Goal: Information Seeking & Learning: Learn about a topic

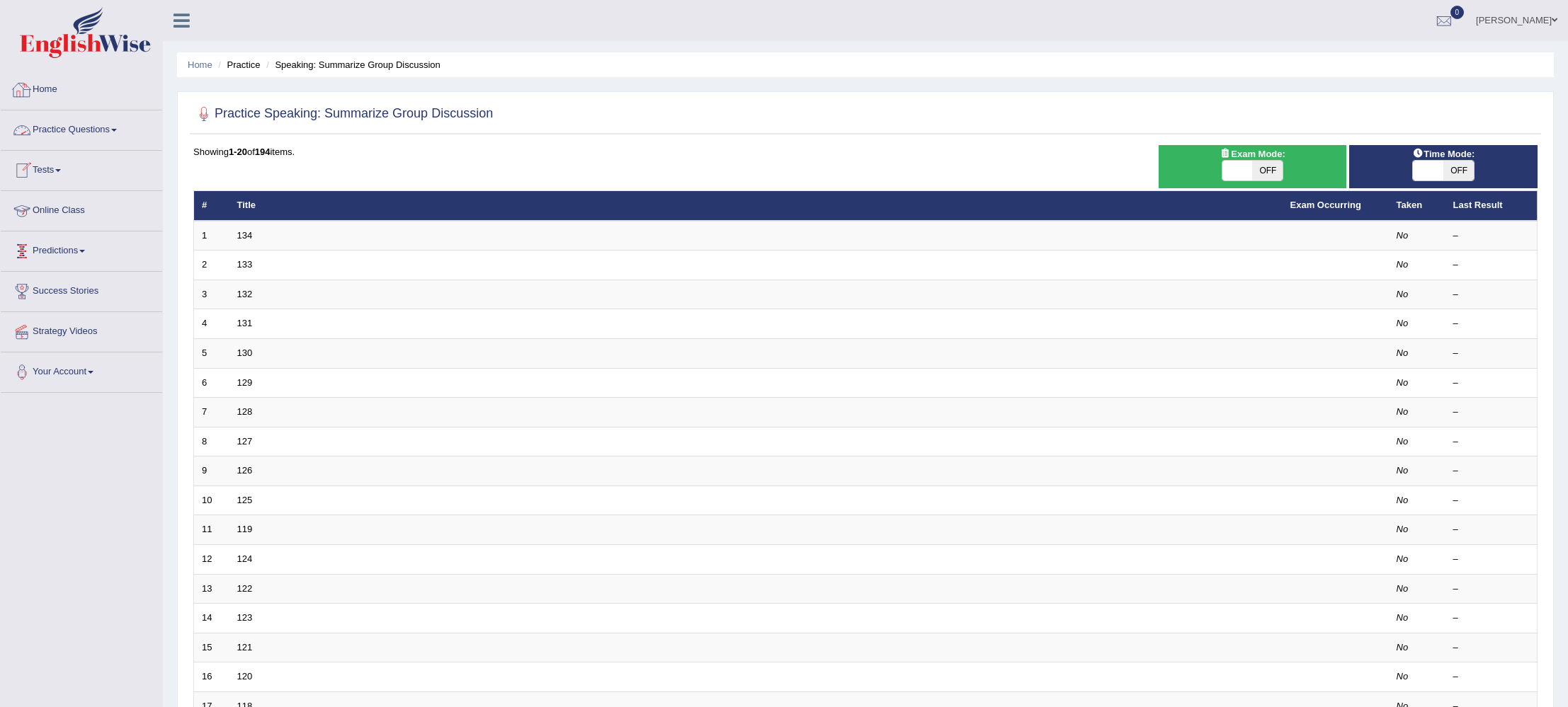
click at [48, 92] on link "Home" at bounding box center [81, 88] width 161 height 36
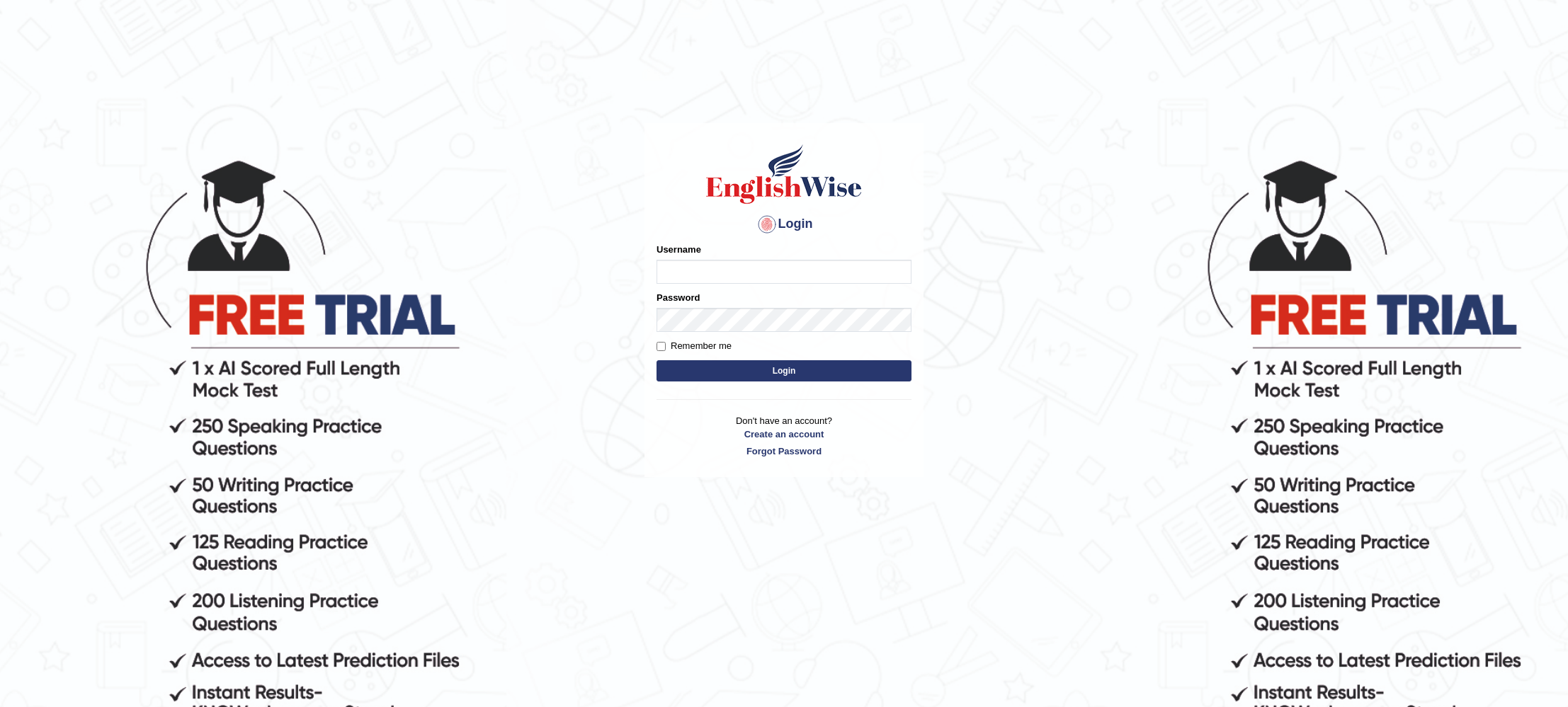
type input "KParmar"
click at [707, 363] on button "Login" at bounding box center [784, 371] width 255 height 21
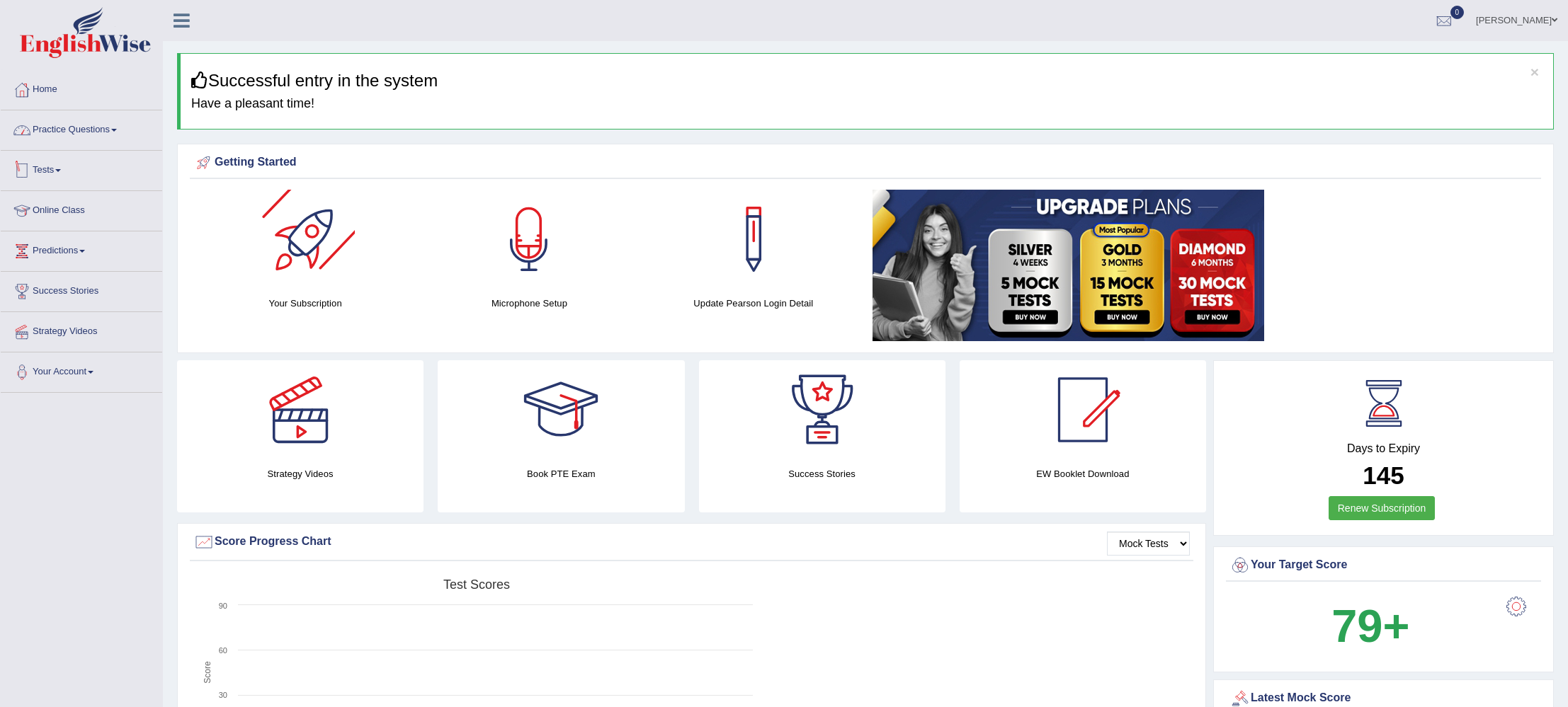
click at [73, 127] on link "Practice Questions" at bounding box center [81, 128] width 161 height 36
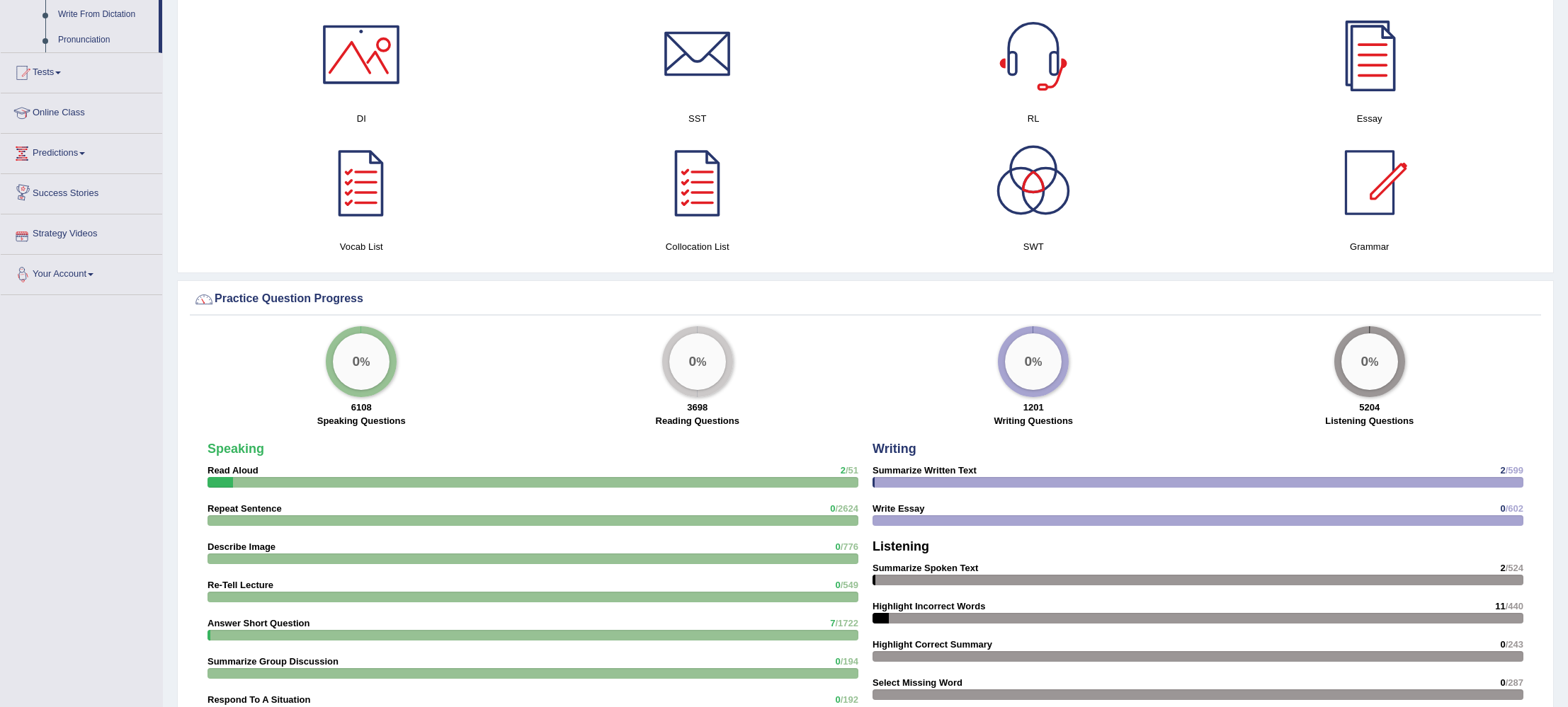
scroll to position [851, 0]
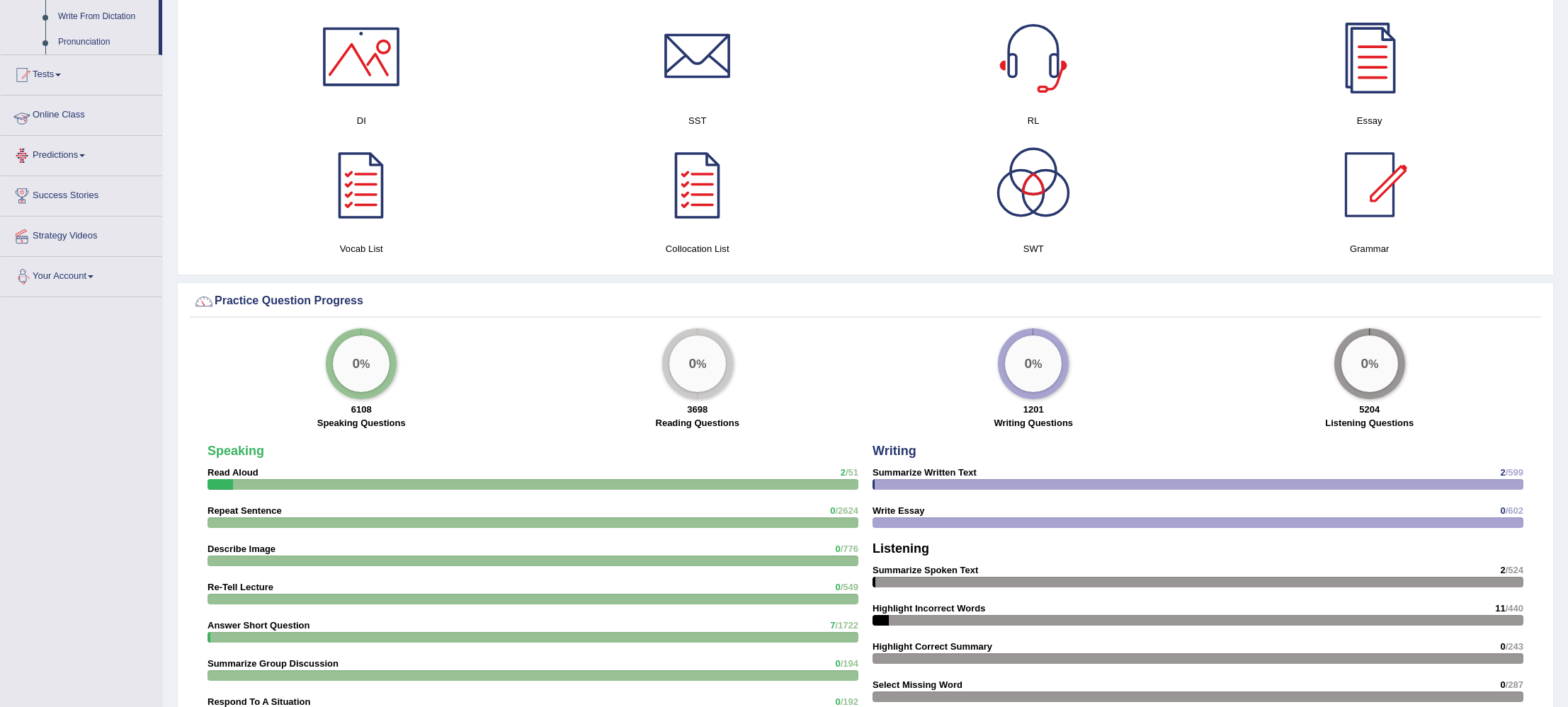
click at [65, 129] on link "Online Class" at bounding box center [81, 113] width 161 height 36
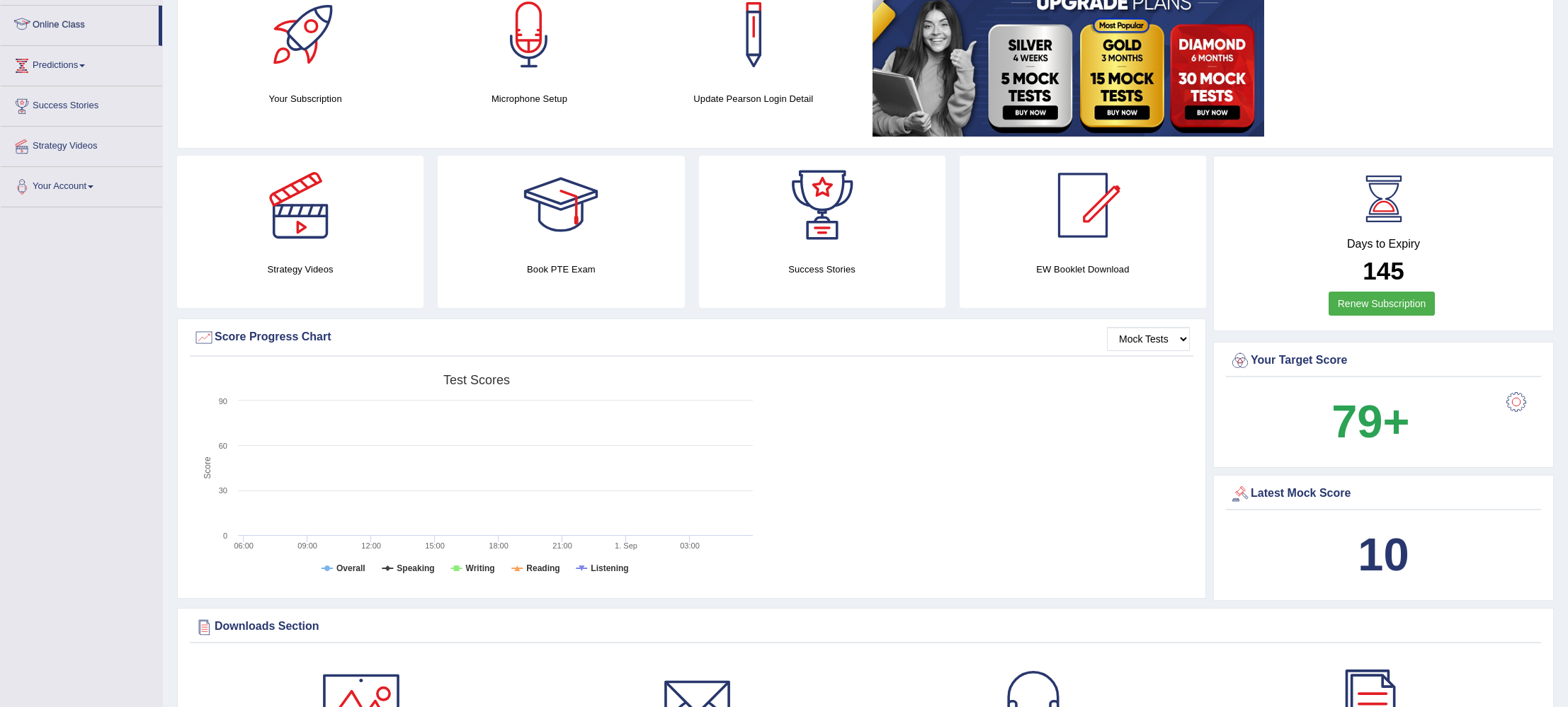
scroll to position [168, 0]
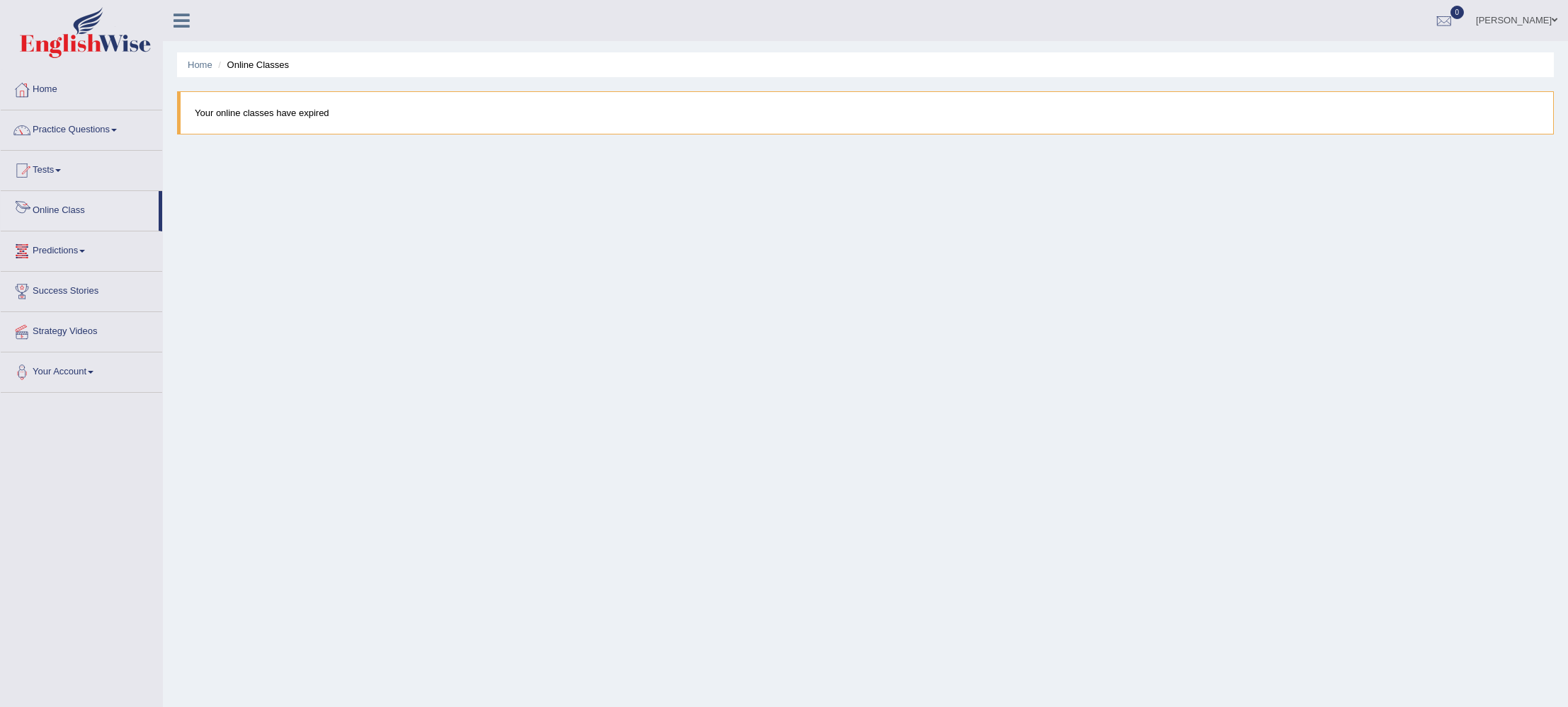
click at [48, 207] on link "Online Class" at bounding box center [79, 209] width 158 height 36
click at [78, 213] on link "Online Class" at bounding box center [79, 209] width 158 height 36
click at [79, 213] on link "Online Class" at bounding box center [79, 209] width 158 height 36
